Goal: Task Accomplishment & Management: Manage account settings

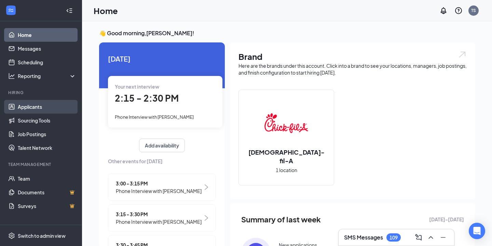
click at [43, 107] on link "Applicants" at bounding box center [47, 107] width 58 height 14
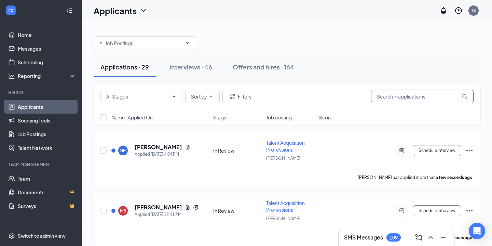
click at [385, 94] on input "text" at bounding box center [422, 97] width 103 height 14
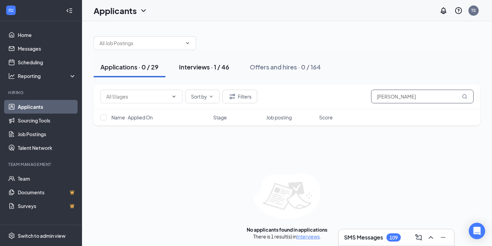
type input "[PERSON_NAME]"
click at [210, 68] on div "Interviews · 1 / 46" at bounding box center [204, 67] width 50 height 9
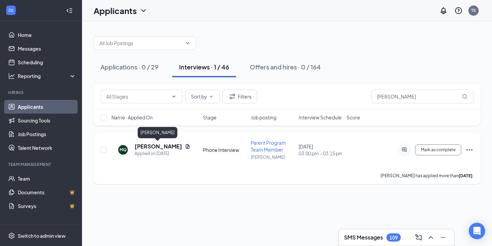
click at [146, 148] on h5 "[PERSON_NAME]" at bounding box center [158, 146] width 47 height 8
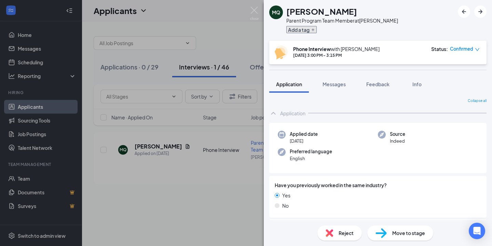
click at [313, 26] on button "Add a tag" at bounding box center [301, 29] width 30 height 7
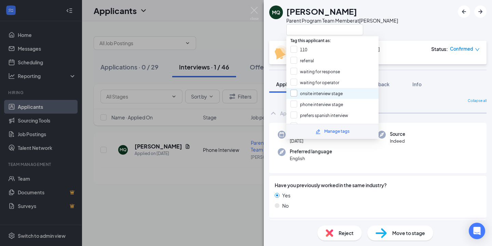
click at [296, 91] on input "onsite interview stage" at bounding box center [316, 94] width 52 height 8
checkbox input "true"
click at [432, 25] on div "MQ [PERSON_NAME] Parent Program Team Member at [PERSON_NAME]" at bounding box center [378, 20] width 228 height 41
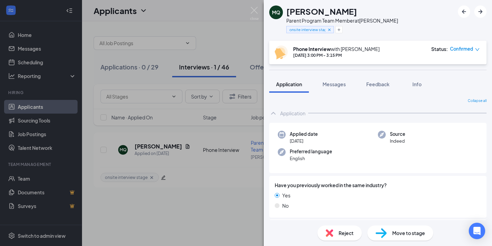
click at [395, 232] on span "Move to stage" at bounding box center [408, 233] width 33 height 8
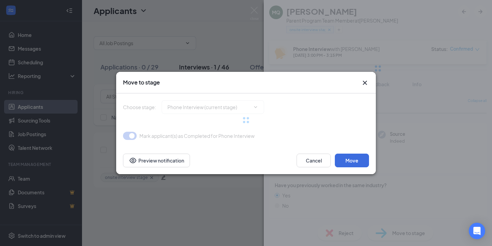
type input "Onsite Interview (next stage)"
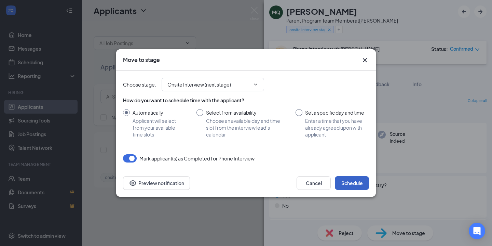
click at [359, 187] on button "Schedule" at bounding box center [352, 183] width 34 height 14
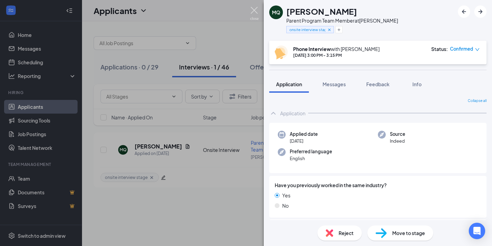
click at [256, 10] on img at bounding box center [254, 13] width 9 height 13
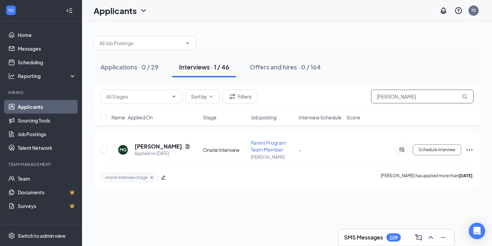
click at [406, 98] on input "[PERSON_NAME]" at bounding box center [422, 97] width 103 height 14
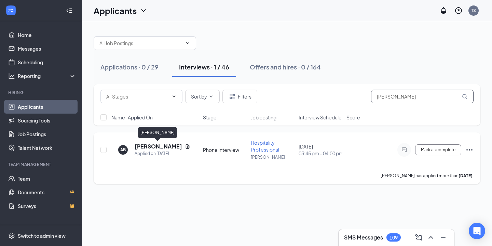
type input "[PERSON_NAME]"
click at [167, 146] on h5 "[PERSON_NAME]" at bounding box center [158, 146] width 47 height 8
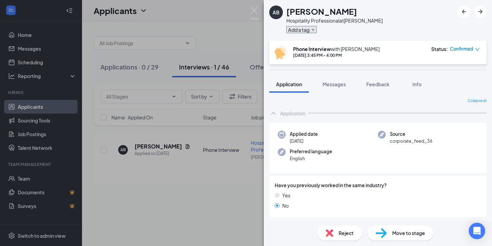
click at [306, 31] on button "Add a tag" at bounding box center [301, 29] width 30 height 7
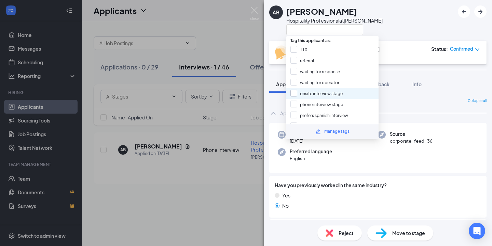
click at [295, 90] on input "onsite interview stage" at bounding box center [316, 94] width 52 height 8
checkbox input "true"
click at [385, 22] on div "AB [PERSON_NAME] Hospitality Professional at [PERSON_NAME]" at bounding box center [378, 20] width 228 height 41
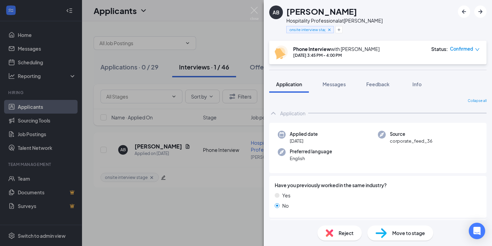
click at [354, 21] on div "Hospitality Professional at [PERSON_NAME]" at bounding box center [334, 20] width 96 height 7
click at [205, 196] on div "AB [PERSON_NAME] Hospitality Professional at [PERSON_NAME] onsite interview sta…" at bounding box center [246, 123] width 492 height 246
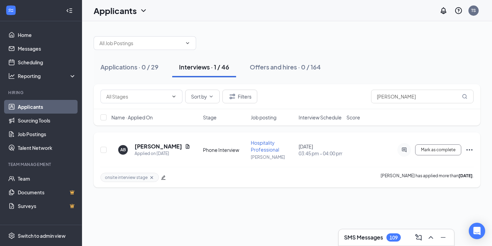
click at [260, 148] on span "Hospitality Professional" at bounding box center [265, 145] width 28 height 13
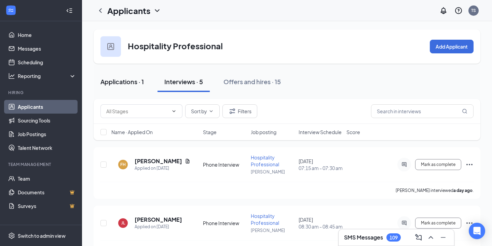
click at [112, 80] on div "Applications · 1" at bounding box center [121, 81] width 43 height 9
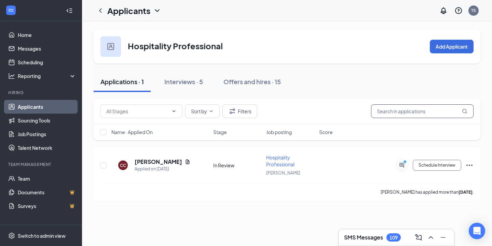
click at [398, 112] on input "text" at bounding box center [422, 111] width 103 height 14
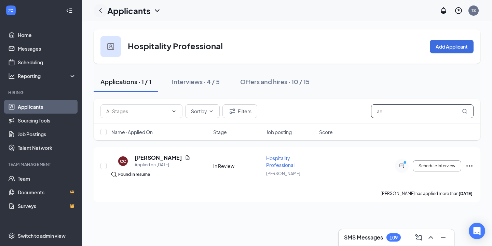
type input "an"
click at [98, 8] on icon "ChevronLeft" at bounding box center [100, 10] width 8 height 8
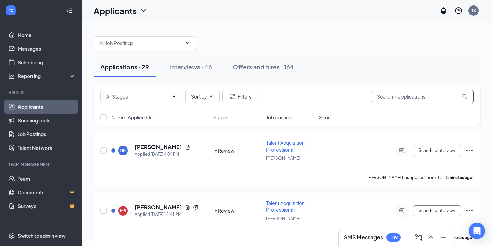
click at [395, 99] on input "text" at bounding box center [422, 97] width 103 height 14
click at [184, 66] on div "Interviews · 46" at bounding box center [190, 67] width 43 height 9
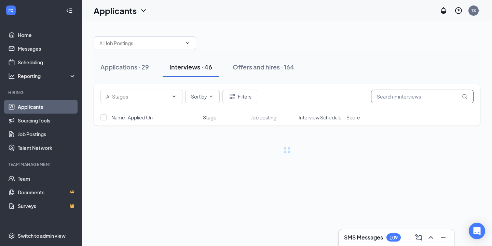
click at [400, 96] on input "text" at bounding box center [422, 97] width 103 height 14
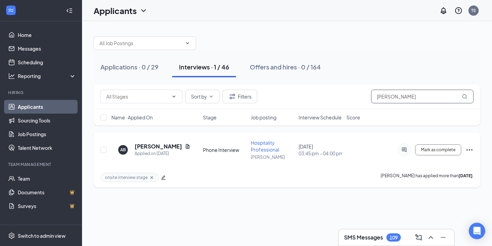
type input "[PERSON_NAME]"
click at [146, 146] on h5 "[PERSON_NAME]" at bounding box center [158, 146] width 47 height 8
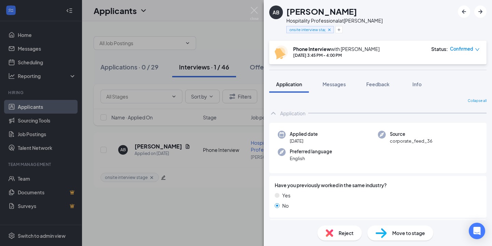
click at [401, 238] on div "Move to stage" at bounding box center [400, 232] width 66 height 15
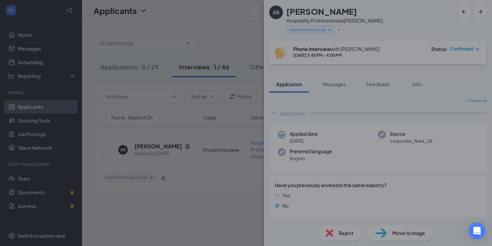
type input "Onsite Interview (next stage)"
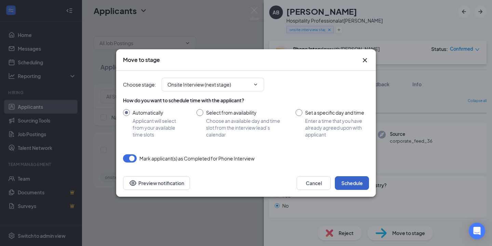
click at [356, 185] on button "Schedule" at bounding box center [352, 183] width 34 height 14
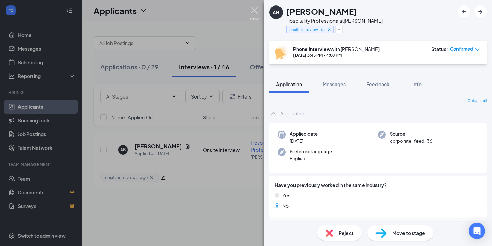
click at [255, 8] on img at bounding box center [254, 13] width 9 height 13
